Goal: Find specific page/section: Find specific page/section

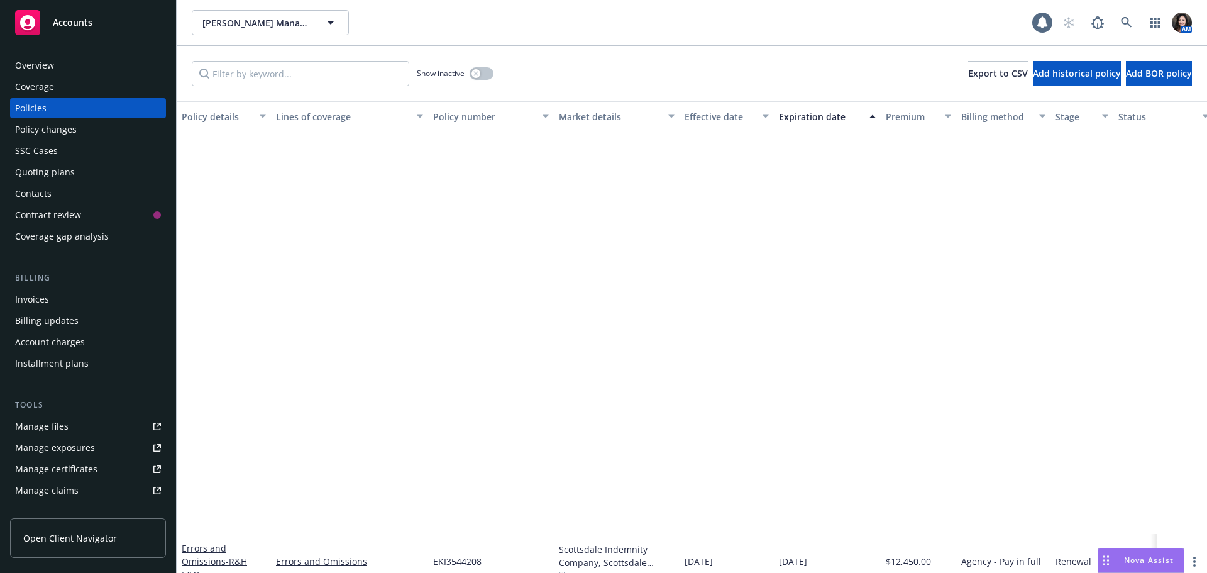
scroll to position [479, 0]
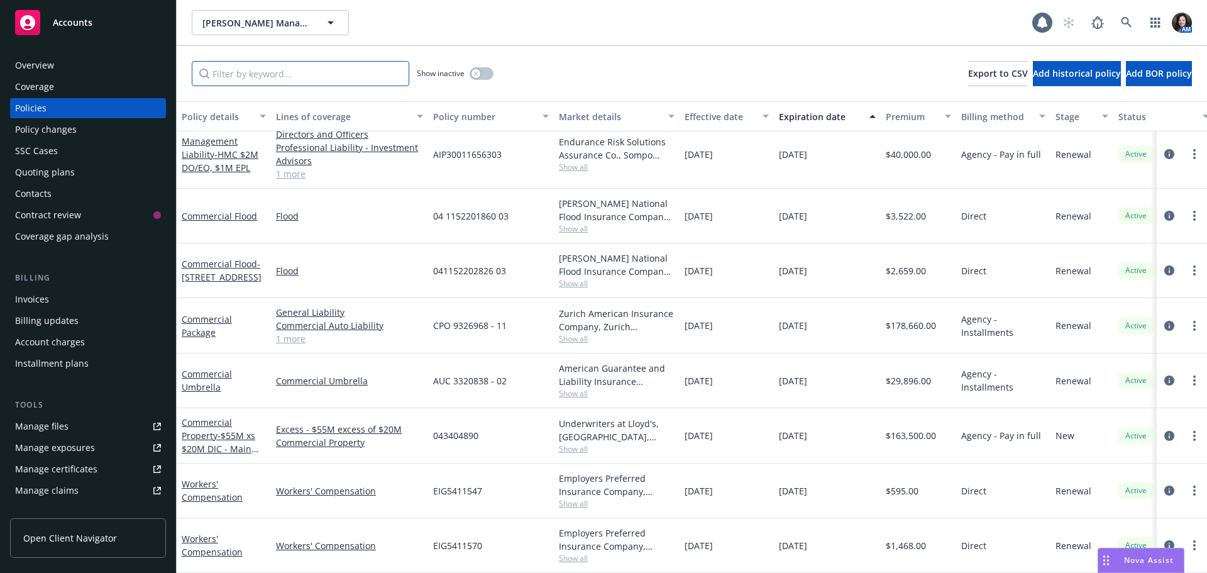
click at [294, 66] on input "Filter by keyword..." at bounding box center [301, 73] width 218 height 25
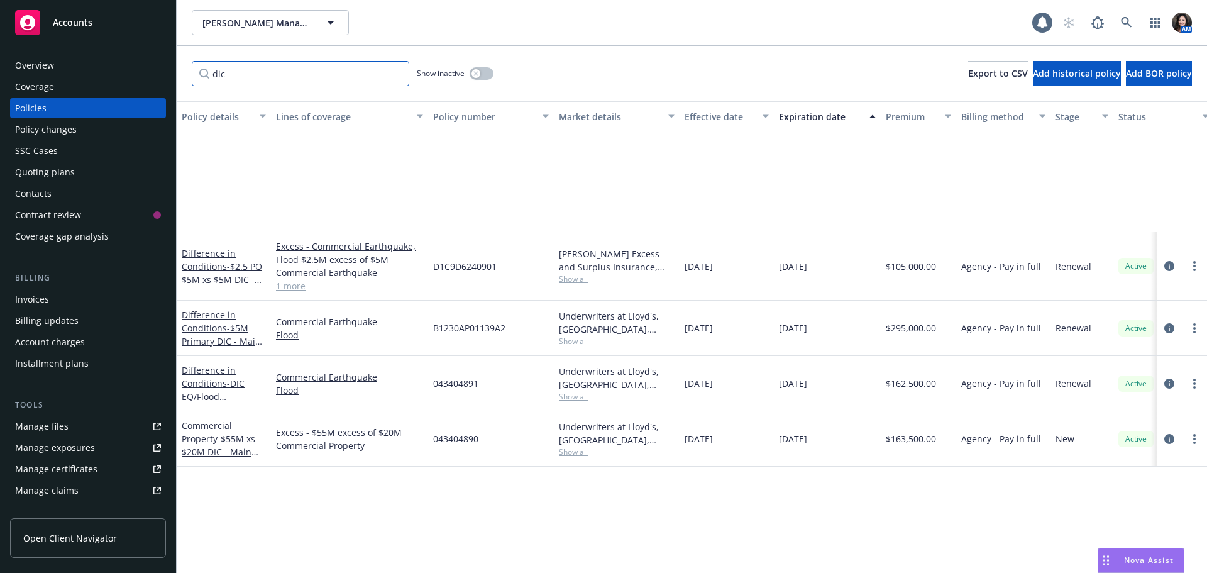
scroll to position [0, 0]
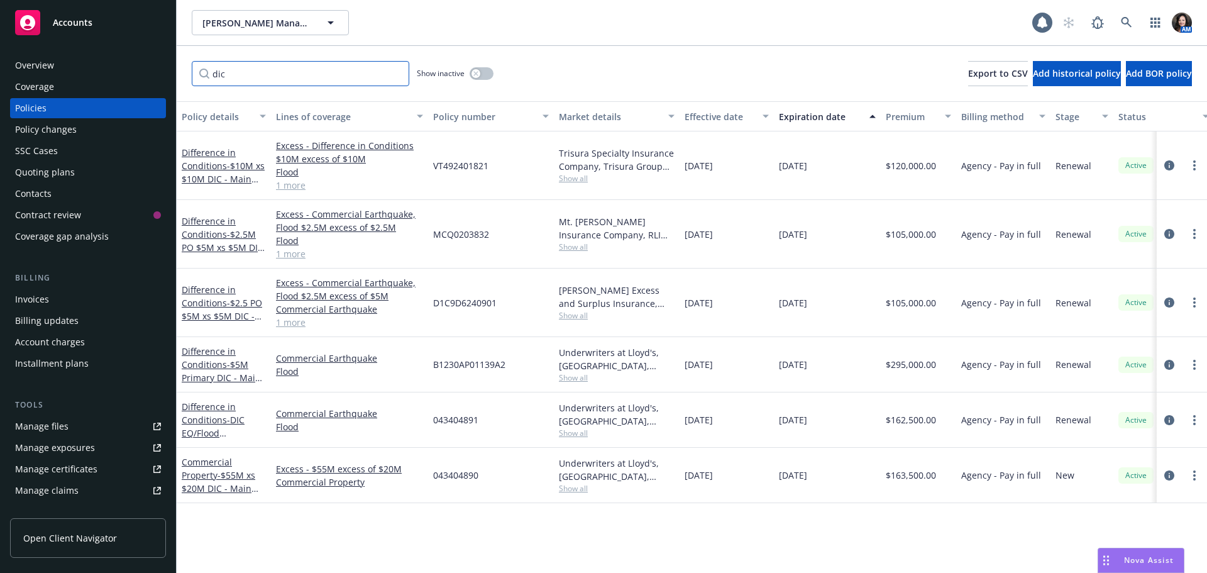
type input "dic"
click at [207, 474] on link "Commercial Property - $55M xs $20M DIC - Main Program" at bounding box center [219, 482] width 74 height 52
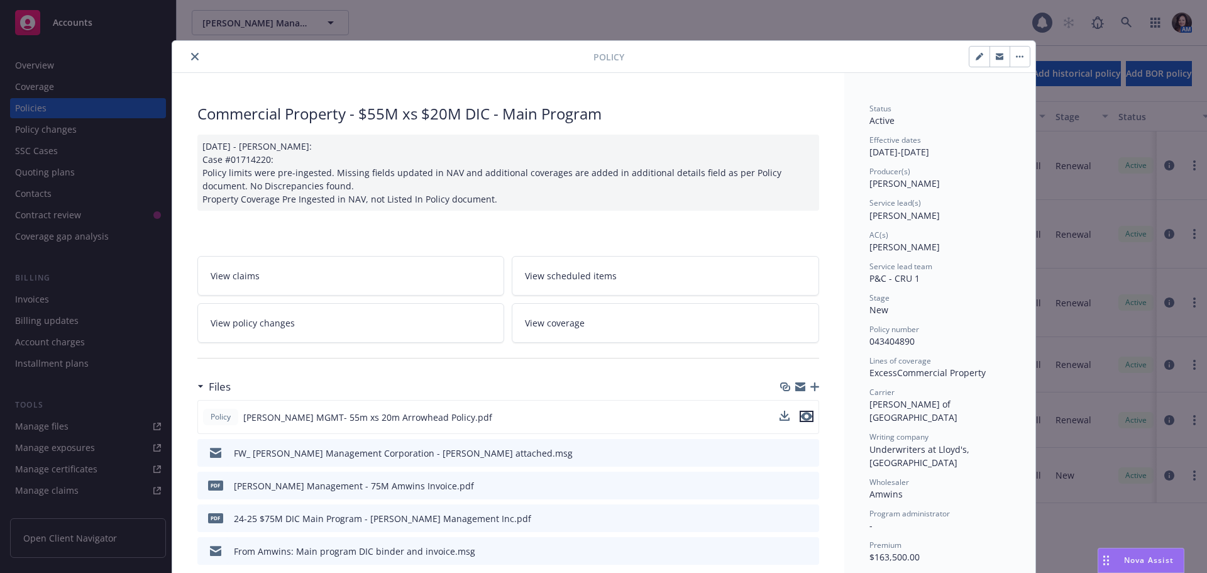
click at [801, 412] on icon "preview file" at bounding box center [806, 416] width 11 height 9
click at [72, 172] on div "Policy Commercial Property - $55M xs $20M DIC - Main Program [DATE] - [PERSON_N…" at bounding box center [603, 286] width 1207 height 573
click at [191, 54] on icon "close" at bounding box center [195, 57] width 8 height 8
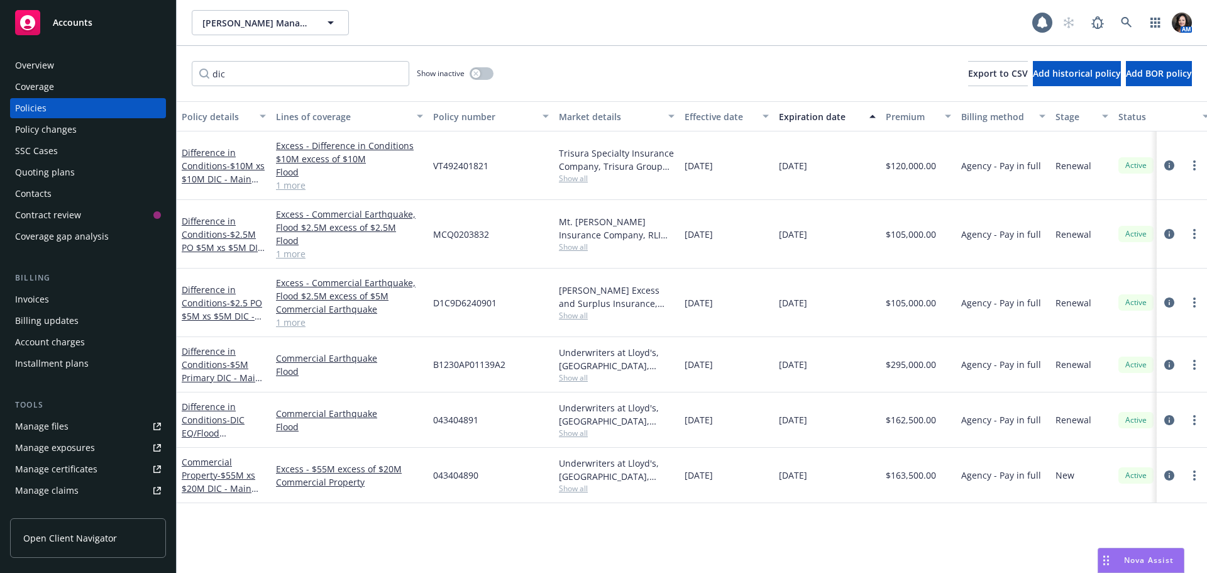
click at [62, 170] on div "Quoting plans" at bounding box center [45, 172] width 60 height 20
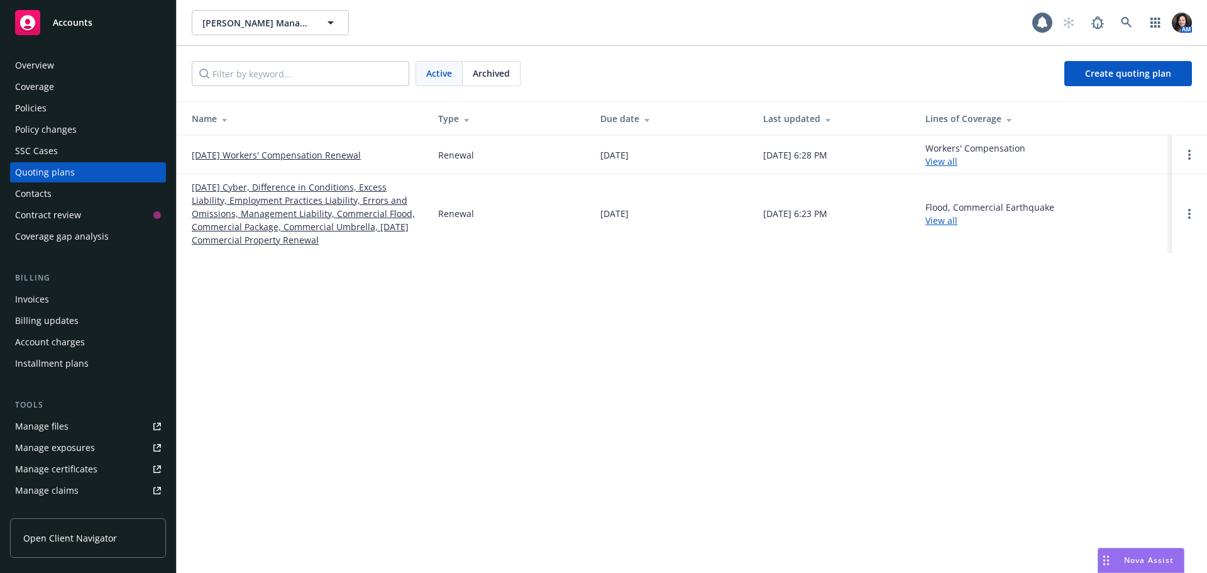
click at [247, 192] on link "[DATE] Cyber, Difference in Conditions, Excess Liability, Employment Practices …" at bounding box center [305, 213] width 226 height 66
